Goal: Information Seeking & Learning: Learn about a topic

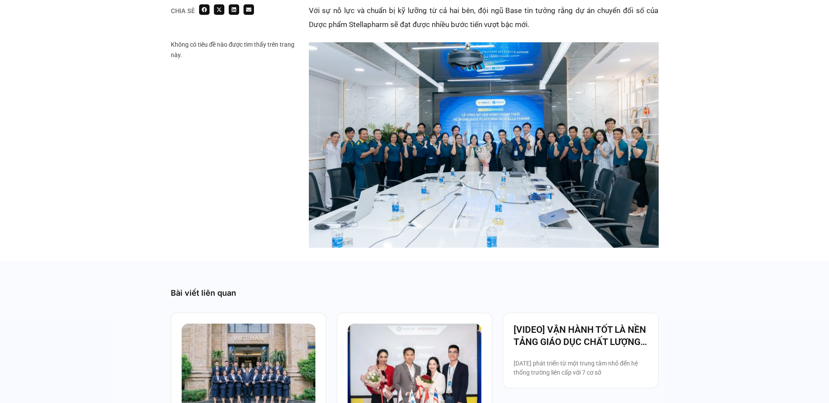
scroll to position [1350, 0]
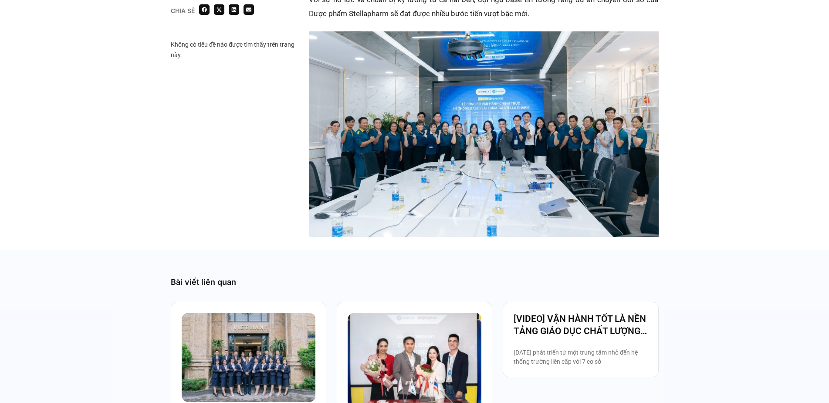
click at [513, 143] on img at bounding box center [484, 133] width 350 height 205
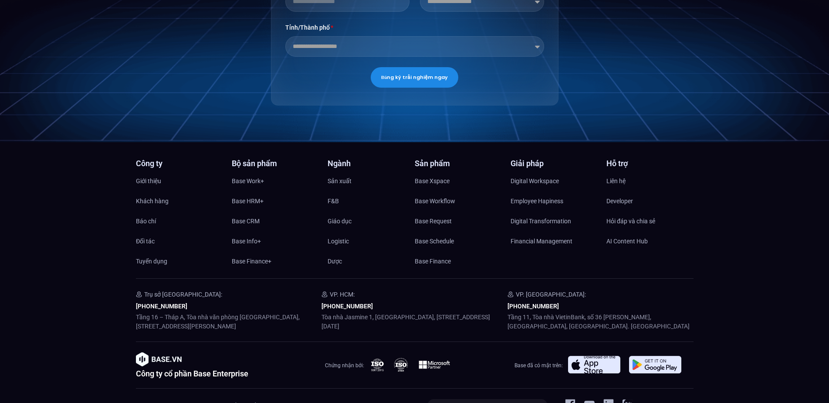
scroll to position [2267, 0]
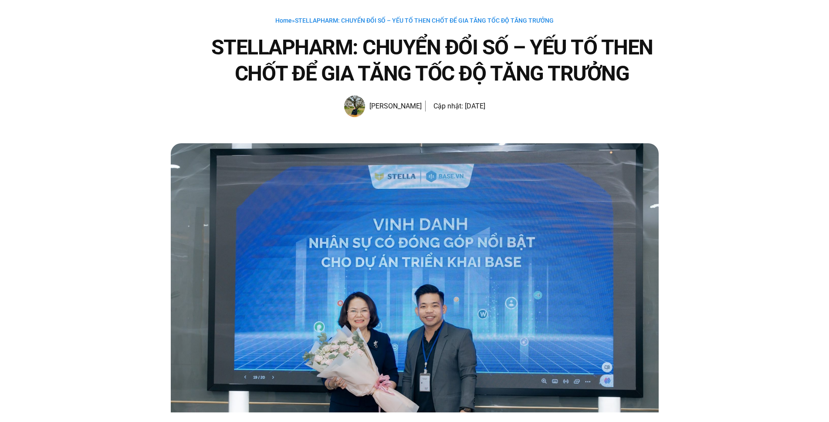
scroll to position [44, 0]
